Goal: Task Accomplishment & Management: Manage account settings

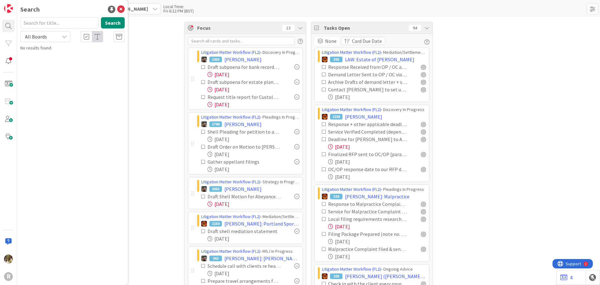
scroll to position [94, 0]
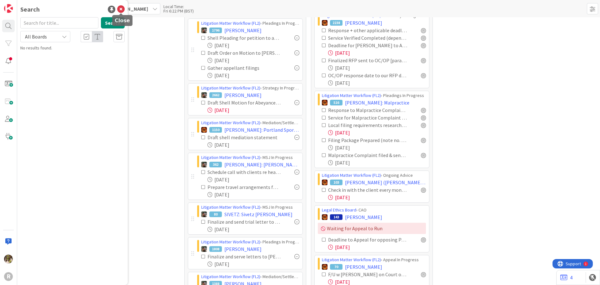
click at [121, 9] on icon at bounding box center [120, 9] width 7 height 7
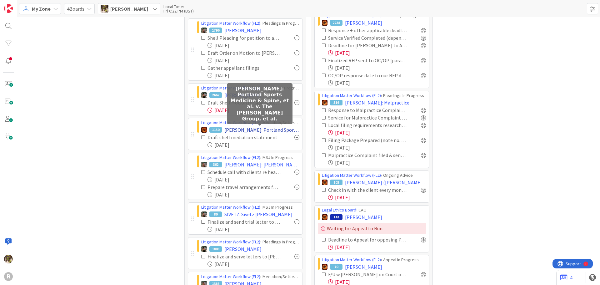
click at [263, 129] on span "[PERSON_NAME]: Portland Sports Medicine & Spine, et al. v. The [PERSON_NAME] Gr…" at bounding box center [261, 129] width 75 height 7
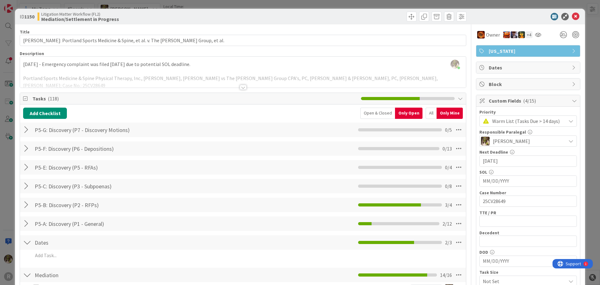
click at [26, 204] on div at bounding box center [27, 204] width 8 height 11
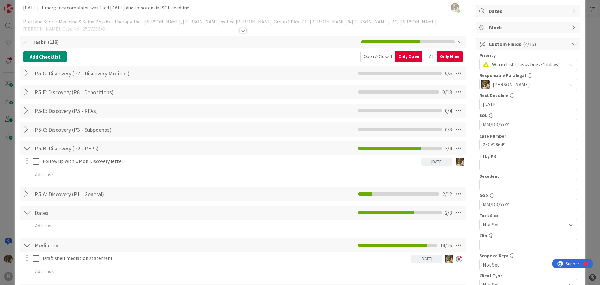
scroll to position [62, 0]
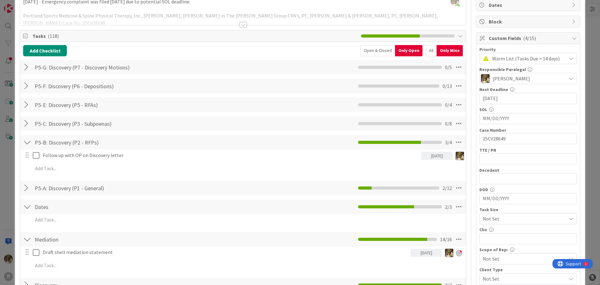
click at [25, 187] on div at bounding box center [27, 187] width 8 height 11
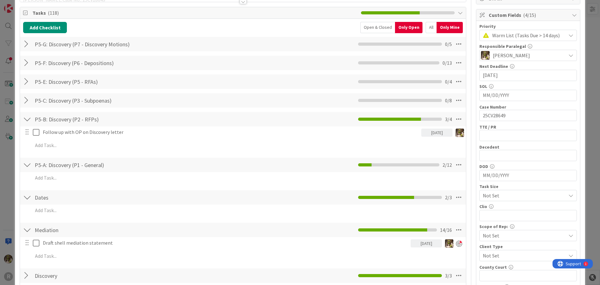
scroll to position [31, 0]
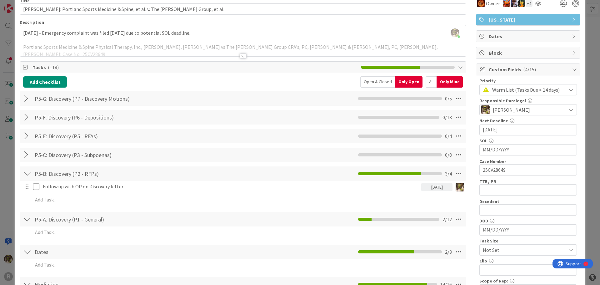
click at [426, 81] on div "All" at bounding box center [431, 81] width 11 height 11
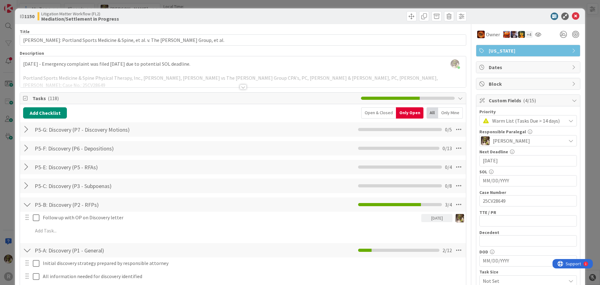
scroll to position [0, 0]
click at [241, 82] on div at bounding box center [243, 80] width 446 height 16
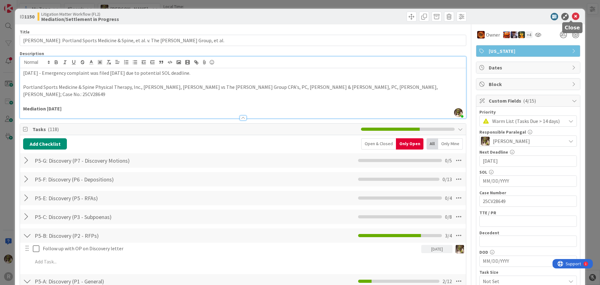
click at [572, 17] on icon at bounding box center [575, 16] width 7 height 7
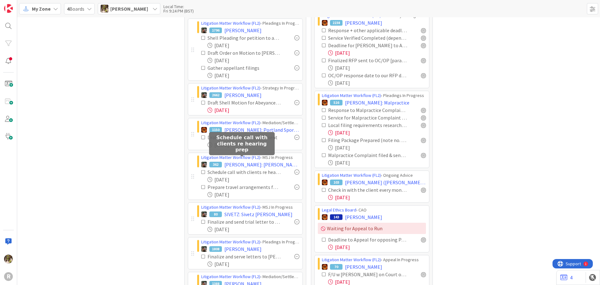
scroll to position [125, 0]
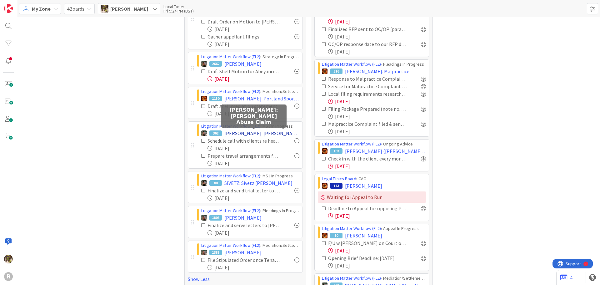
click at [266, 132] on span "[PERSON_NAME]: [PERSON_NAME] Abuse Claim" at bounding box center [261, 132] width 75 height 7
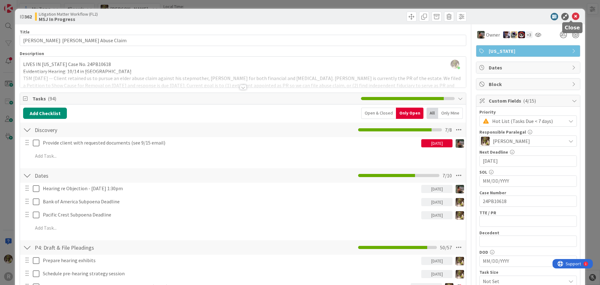
click at [572, 16] on icon at bounding box center [575, 16] width 7 height 7
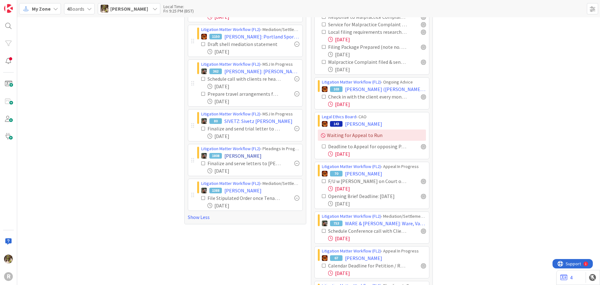
scroll to position [187, 0]
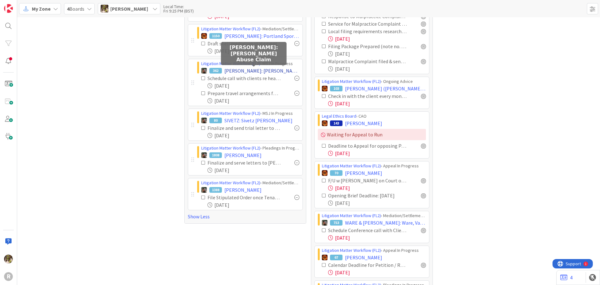
click at [262, 72] on span "[PERSON_NAME]: [PERSON_NAME] Abuse Claim" at bounding box center [261, 70] width 75 height 7
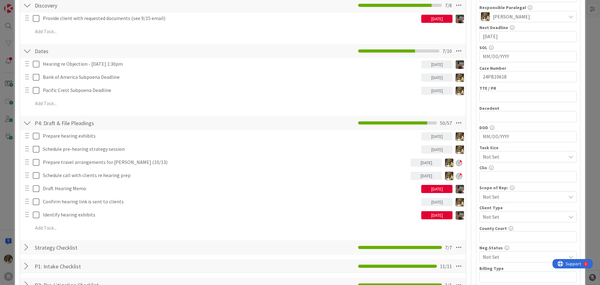
scroll to position [125, 0]
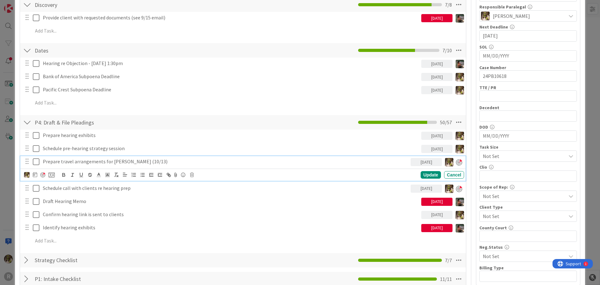
click at [155, 159] on p "Prepare travel arrangements for [PERSON_NAME] (10/13)" at bounding box center [225, 161] width 365 height 7
click at [30, 174] on div at bounding box center [39, 174] width 31 height 7
click at [28, 175] on img at bounding box center [27, 175] width 6 height 6
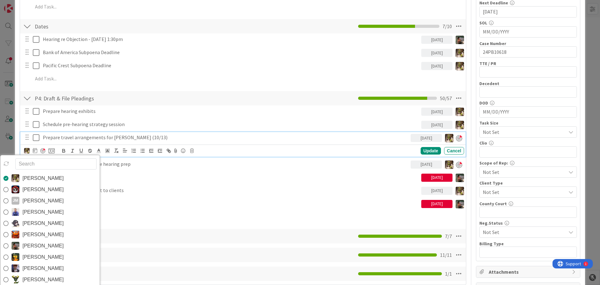
scroll to position [156, 0]
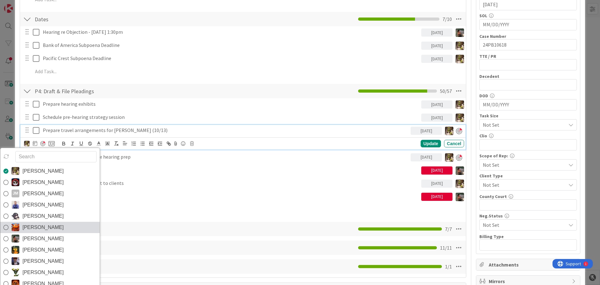
click at [6, 227] on icon at bounding box center [5, 226] width 5 height 9
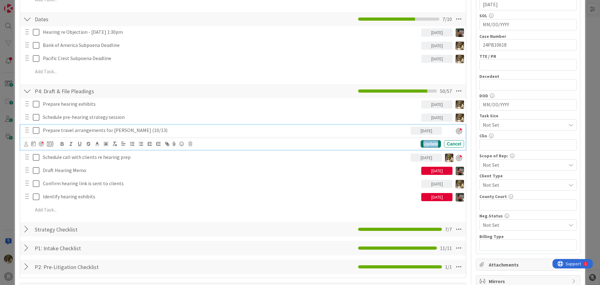
click at [433, 144] on div "Update" at bounding box center [431, 143] width 20 height 7
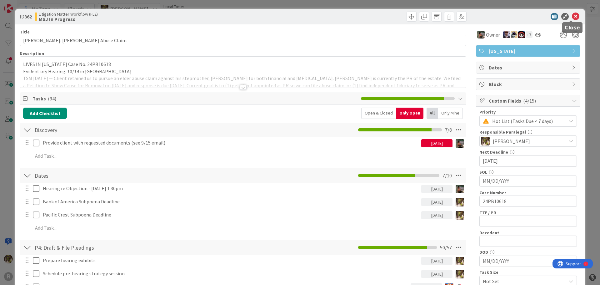
click at [572, 16] on icon at bounding box center [575, 16] width 7 height 7
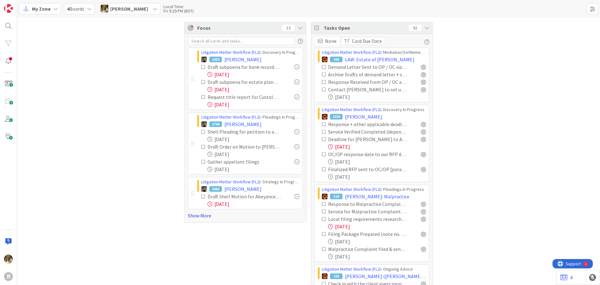
click at [197, 217] on link "Show More" at bounding box center [245, 215] width 115 height 7
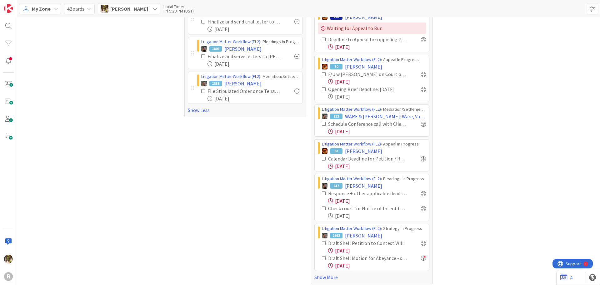
scroll to position [298, 0]
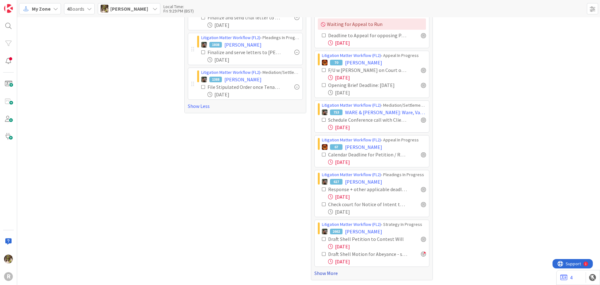
click at [329, 276] on link "Show More" at bounding box center [371, 272] width 115 height 7
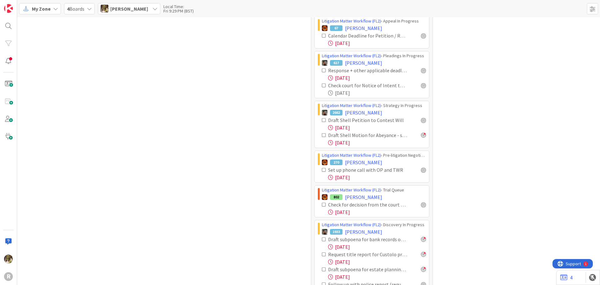
scroll to position [423, 0]
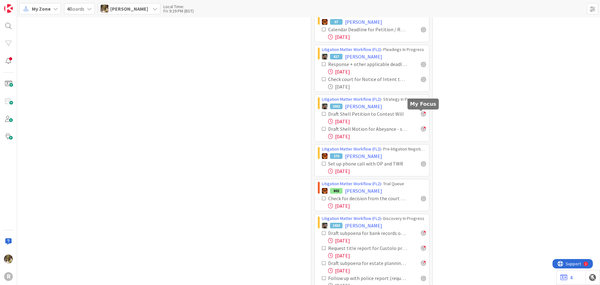
click at [421, 114] on div at bounding box center [423, 113] width 5 height 5
click at [365, 190] on span "HUGHES, Edwin" at bounding box center [363, 190] width 37 height 7
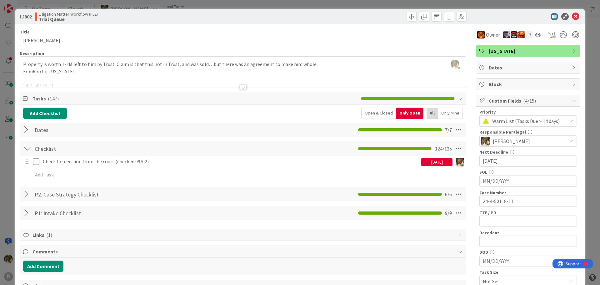
click at [240, 86] on div at bounding box center [243, 87] width 7 height 5
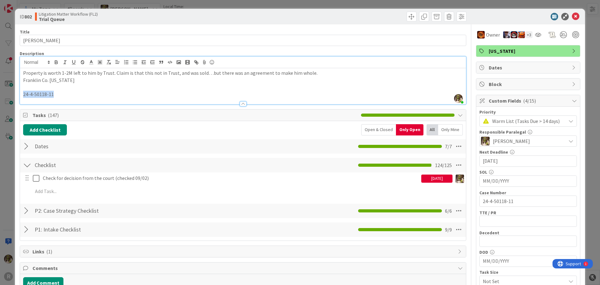
drag, startPoint x: 56, startPoint y: 93, endPoint x: 10, endPoint y: 91, distance: 46.3
click at [10, 91] on div "ID 802 Litigation Matter Workflow (FL2) Trial Queue Title 13 / 128 HUGHES, Edwi…" at bounding box center [300, 142] width 600 height 285
copy p "24-4-50118-11"
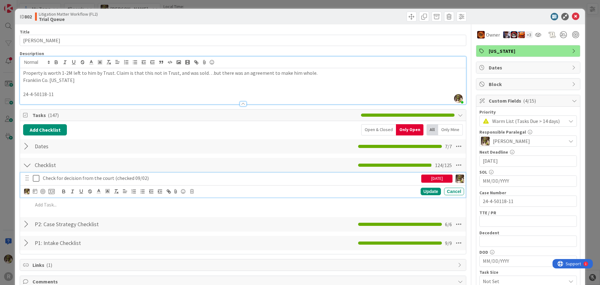
click at [144, 179] on p "Check for decision from the court (checked 09/02)" at bounding box center [231, 177] width 376 height 7
drag, startPoint x: 31, startPoint y: 189, endPoint x: 35, endPoint y: 190, distance: 3.8
click at [32, 189] on div at bounding box center [39, 190] width 31 height 7
click at [35, 190] on icon at bounding box center [35, 190] width 4 height 5
click at [109, 244] on td "10" at bounding box center [107, 243] width 12 height 12
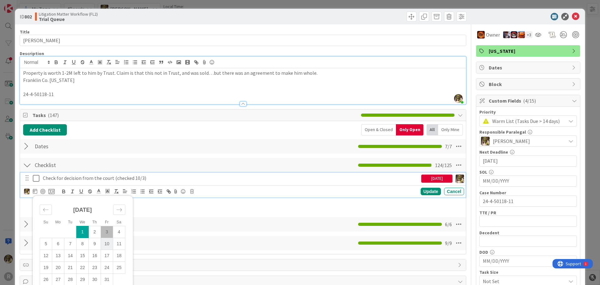
type input "[DATE]"
click at [425, 190] on div "Update" at bounding box center [431, 190] width 20 height 7
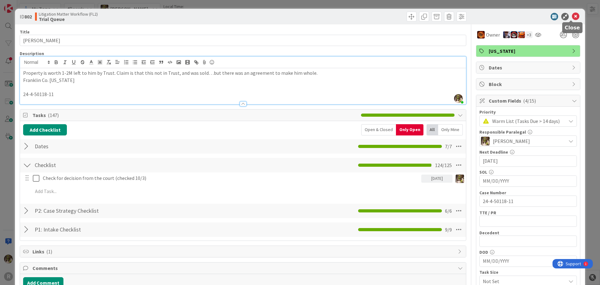
click at [574, 18] on icon at bounding box center [575, 16] width 7 height 7
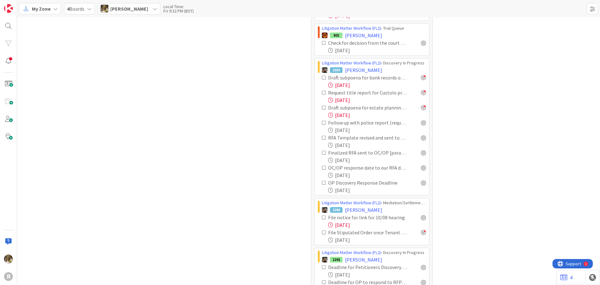
scroll to position [610, 0]
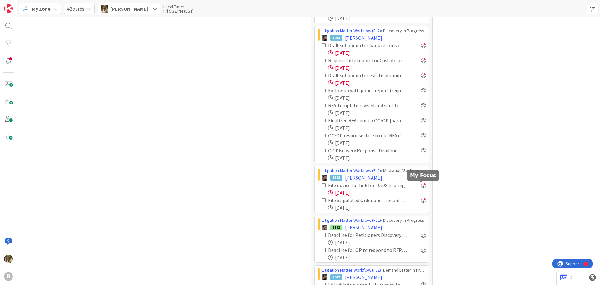
click at [421, 184] on div at bounding box center [423, 184] width 5 height 5
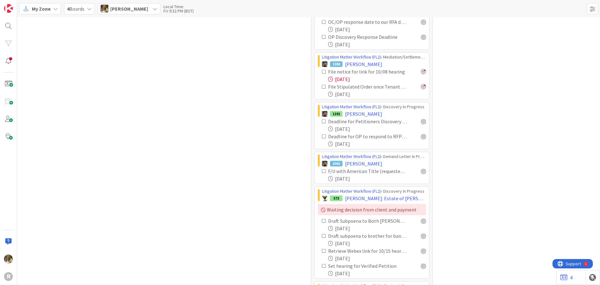
scroll to position [735, 0]
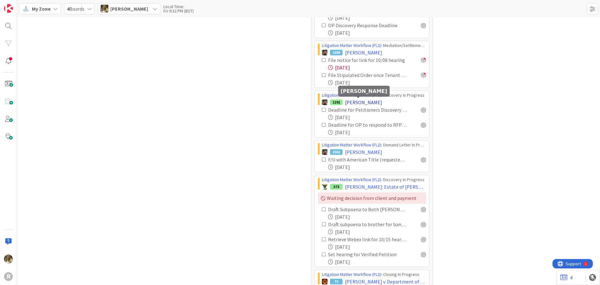
click at [354, 100] on span "ROBERTS, Amy" at bounding box center [363, 101] width 37 height 7
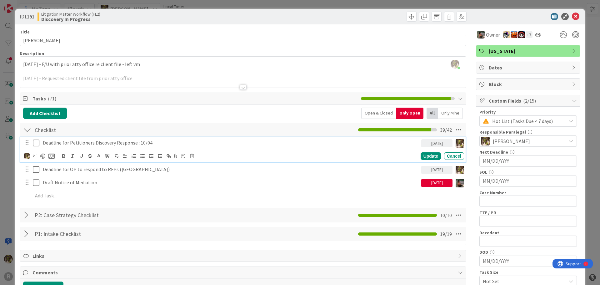
click at [123, 140] on p "Deadline for Petitioners Discovery Response : 10/04" at bounding box center [231, 142] width 376 height 7
click at [33, 155] on icon at bounding box center [35, 155] width 4 height 5
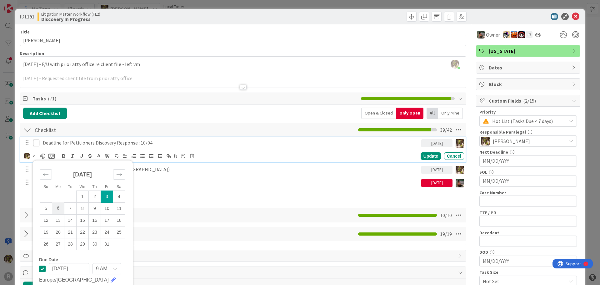
click at [57, 209] on td "6" at bounding box center [58, 208] width 12 height 12
type input "[DATE]"
click at [429, 157] on div "Update" at bounding box center [431, 155] width 20 height 7
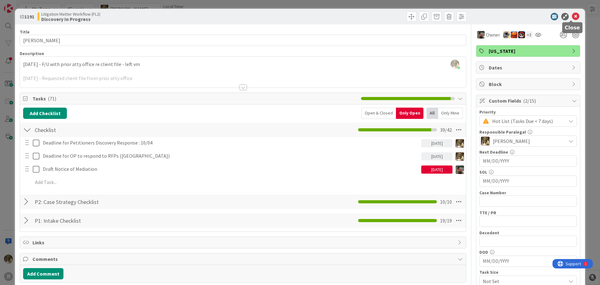
click at [572, 15] on icon at bounding box center [575, 16] width 7 height 7
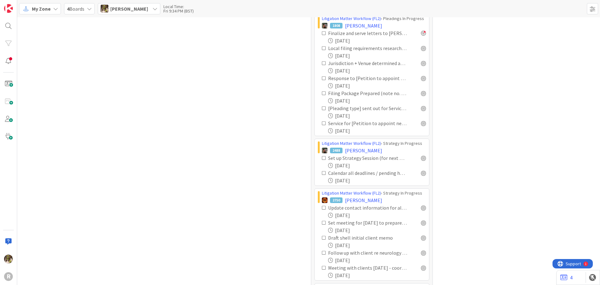
scroll to position [1391, 0]
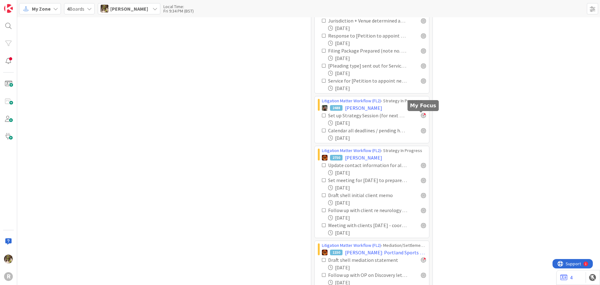
click at [421, 114] on div at bounding box center [423, 115] width 5 height 5
click at [422, 131] on div at bounding box center [423, 130] width 5 height 5
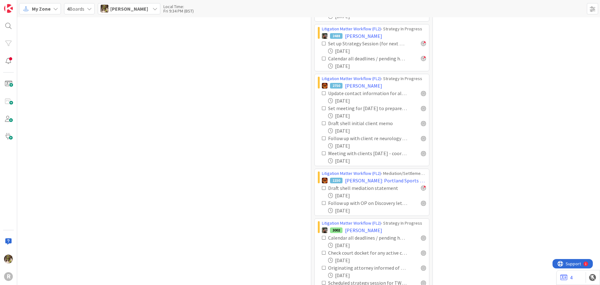
scroll to position [1485, 0]
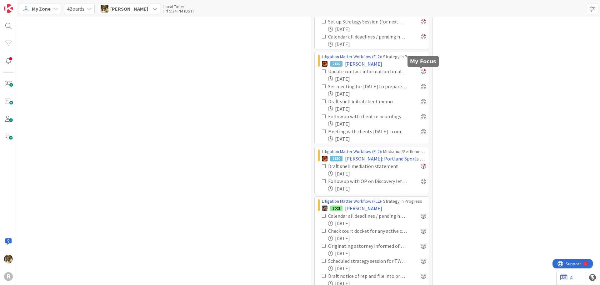
click at [421, 73] on div at bounding box center [423, 71] width 5 height 5
click at [423, 86] on div at bounding box center [423, 86] width 5 height 5
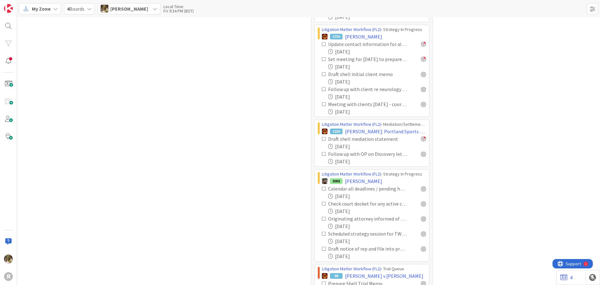
scroll to position [1579, 0]
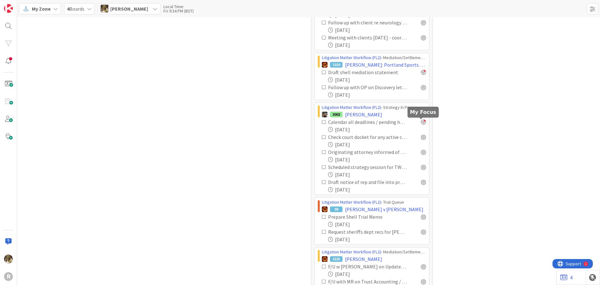
click at [421, 122] on div at bounding box center [423, 121] width 5 height 5
click at [423, 136] on div at bounding box center [423, 136] width 5 height 5
click at [422, 135] on div "Calendar all deadlines / pending hearings / etc. Update "Next Deadline" field o…" at bounding box center [372, 155] width 108 height 75
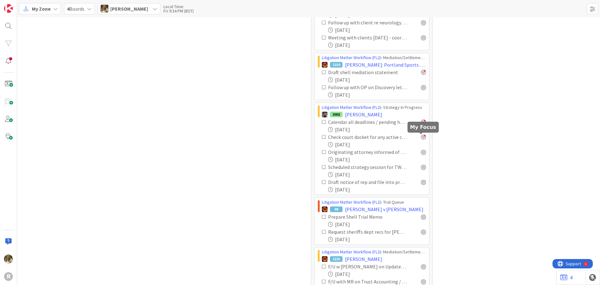
click at [422, 135] on div at bounding box center [423, 136] width 5 height 5
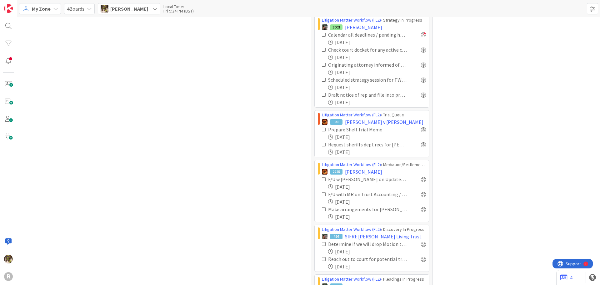
scroll to position [1673, 0]
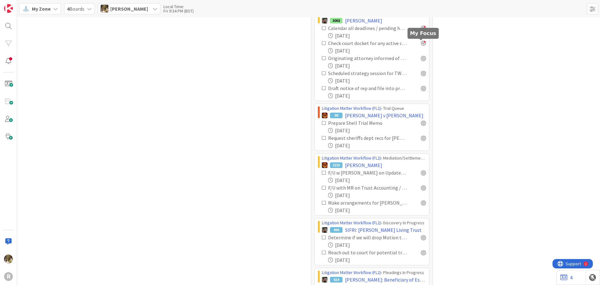
click at [421, 43] on div at bounding box center [423, 43] width 5 height 5
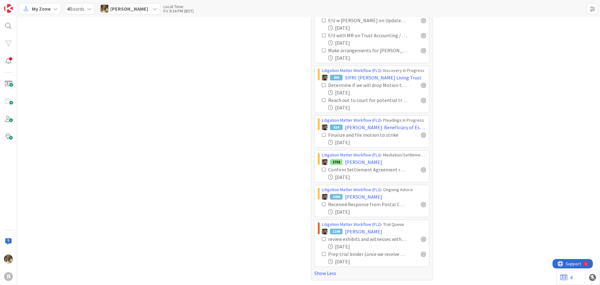
scroll to position [1794, 0]
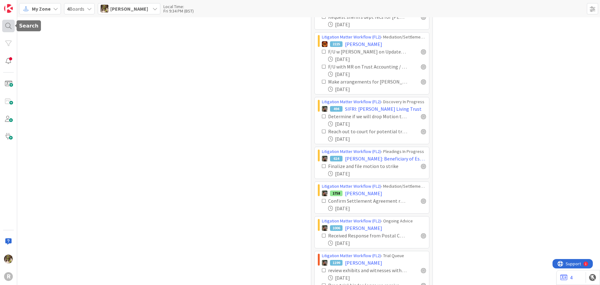
click at [7, 25] on div at bounding box center [8, 26] width 12 height 12
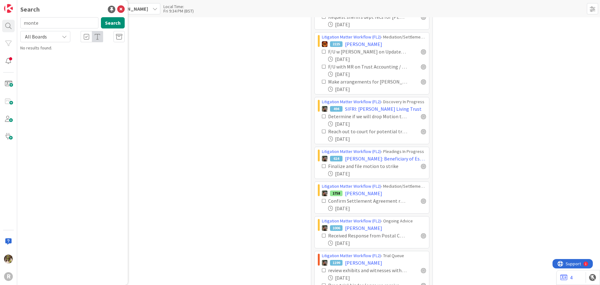
type input "monte"
click at [56, 56] on mark "MONTE" at bounding box center [52, 55] width 16 height 7
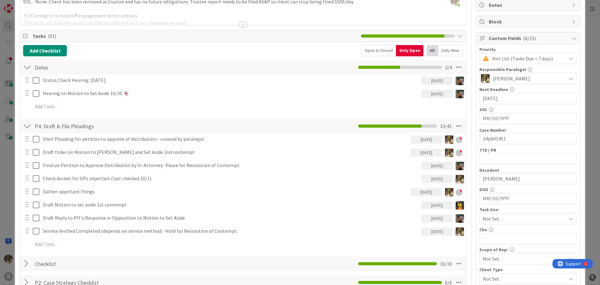
scroll to position [31, 0]
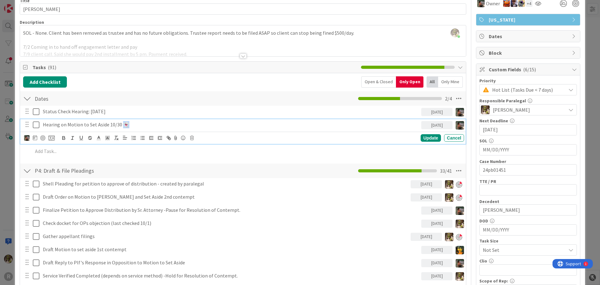
drag, startPoint x: 129, startPoint y: 124, endPoint x: 122, endPoint y: 125, distance: 6.6
click at [122, 125] on p "Hearing on Motion to Set Aside 10/30 👻" at bounding box center [231, 124] width 376 height 7
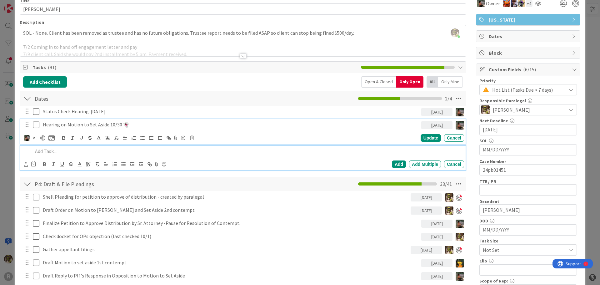
click at [213, 156] on div at bounding box center [247, 151] width 434 height 11
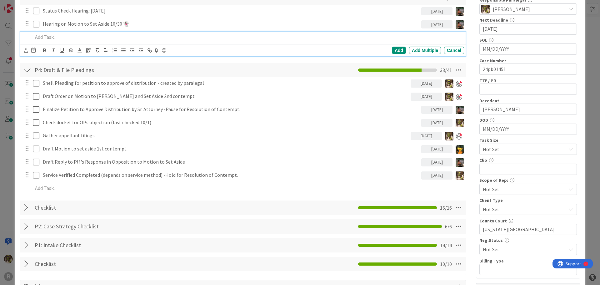
scroll to position [143, 0]
